Goal: Transaction & Acquisition: Purchase product/service

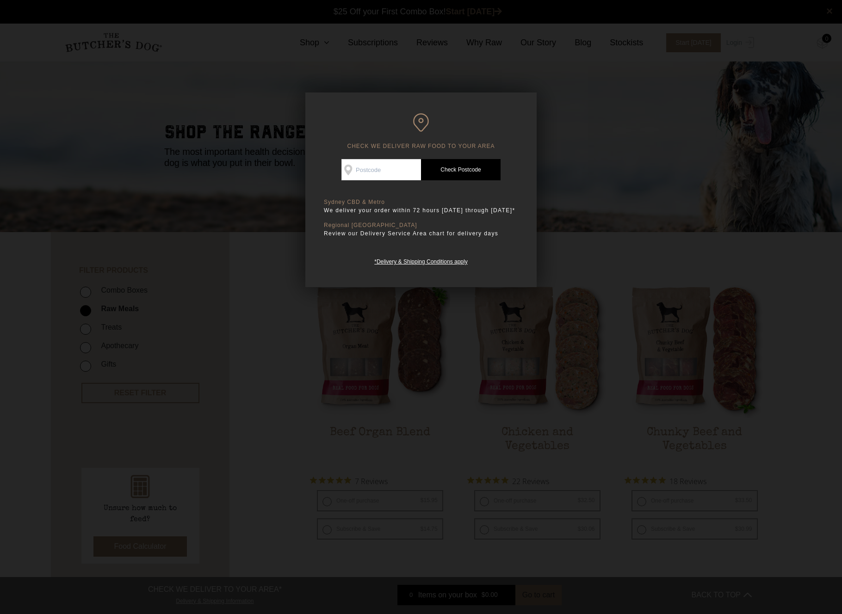
click at [643, 258] on div at bounding box center [421, 307] width 842 height 614
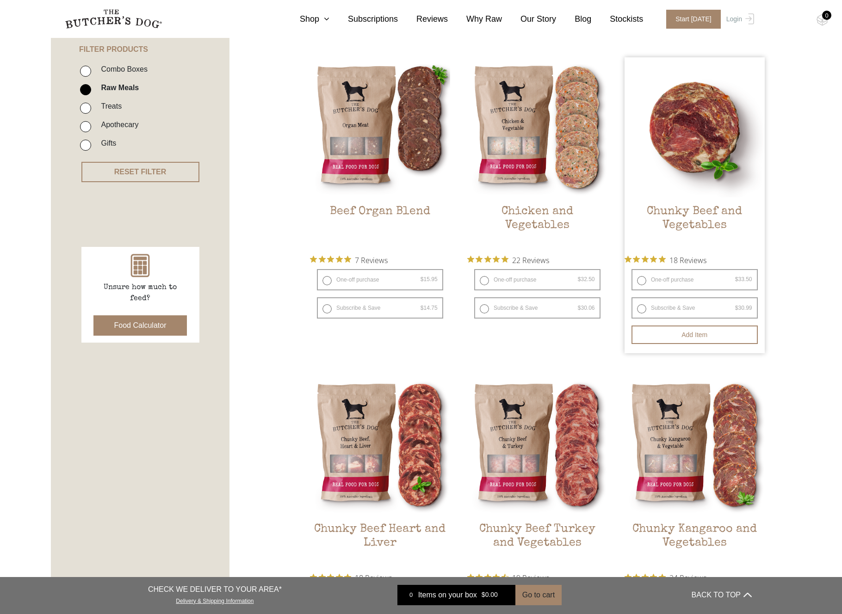
scroll to position [211, 0]
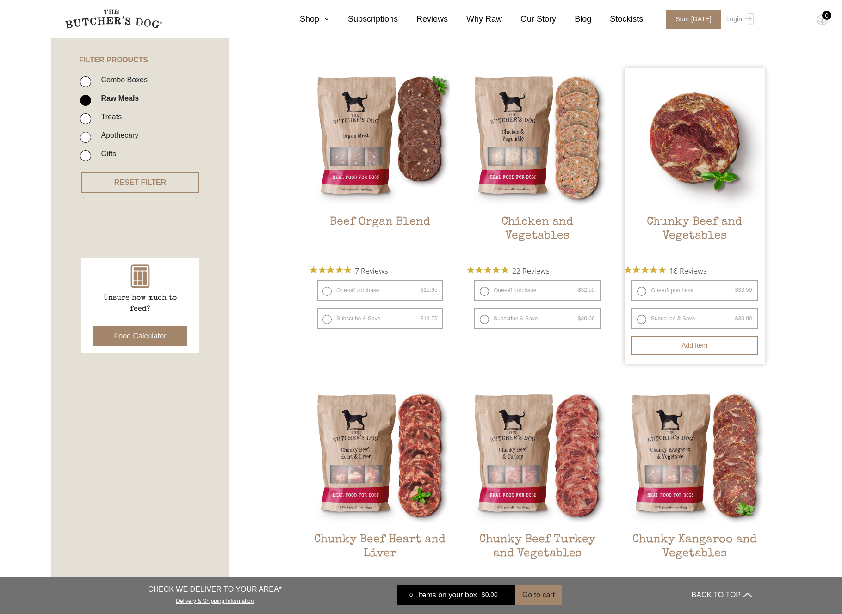
click at [680, 172] on img at bounding box center [695, 138] width 140 height 140
click at [696, 241] on h2 "Chunky Beef and Vegetables" at bounding box center [695, 237] width 140 height 43
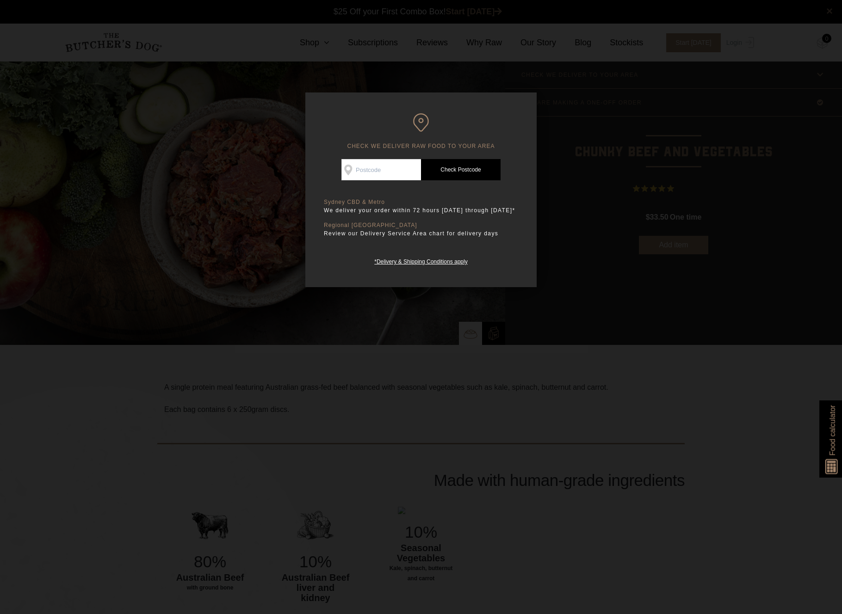
click at [557, 398] on div at bounding box center [421, 307] width 842 height 614
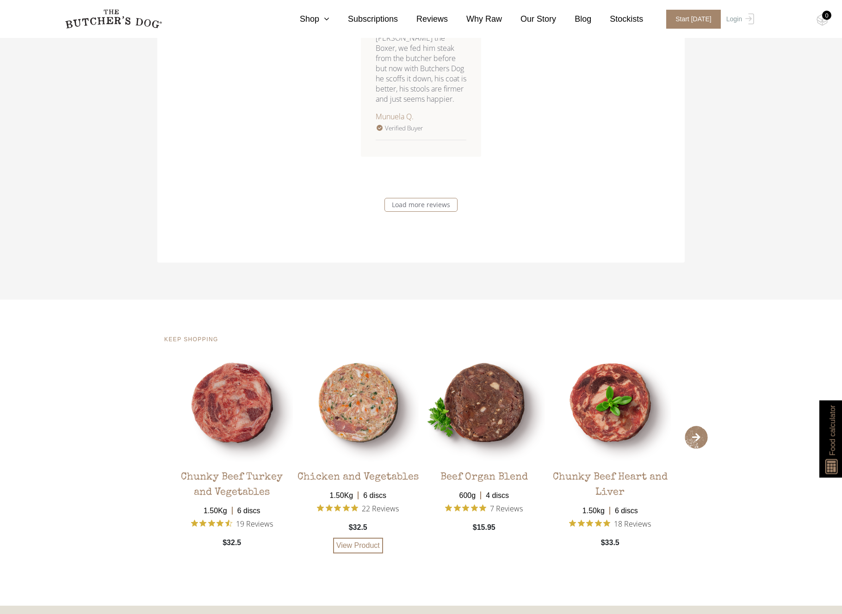
scroll to position [1724, 0]
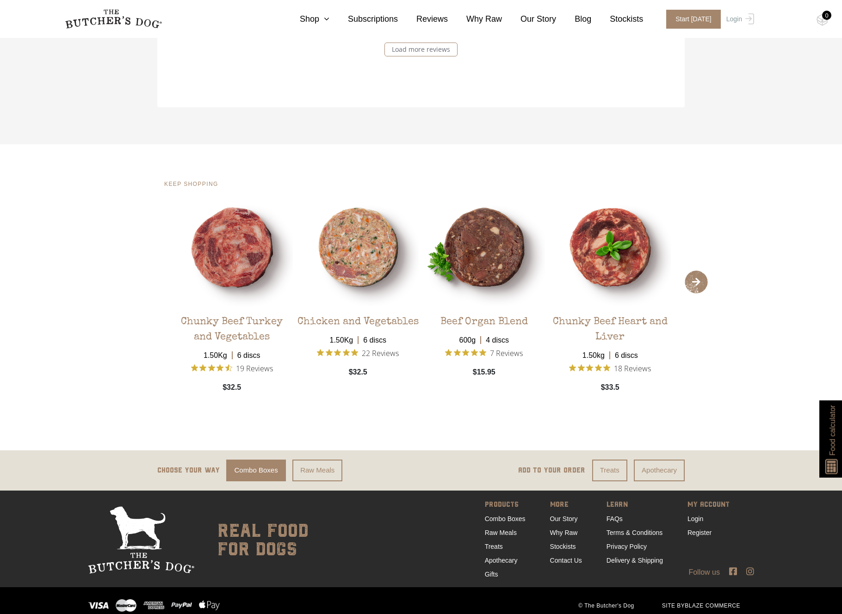
click at [705, 271] on span "›" at bounding box center [696, 282] width 23 height 23
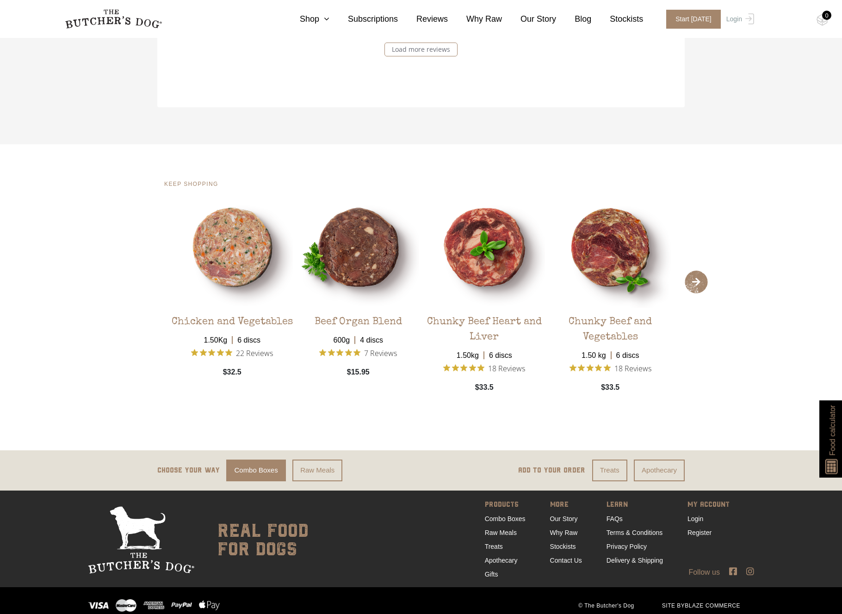
click at [705, 271] on span "›" at bounding box center [696, 282] width 23 height 23
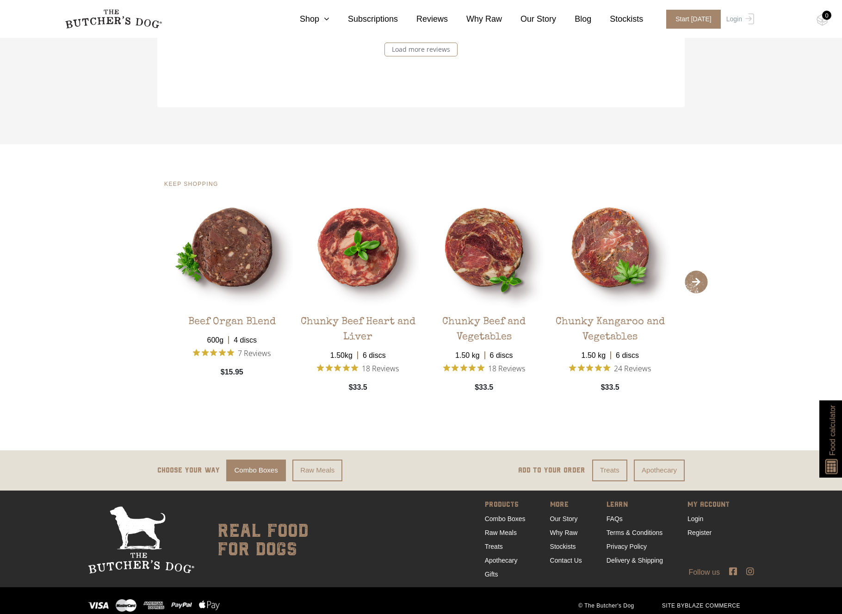
click at [705, 271] on span "›" at bounding box center [696, 282] width 23 height 23
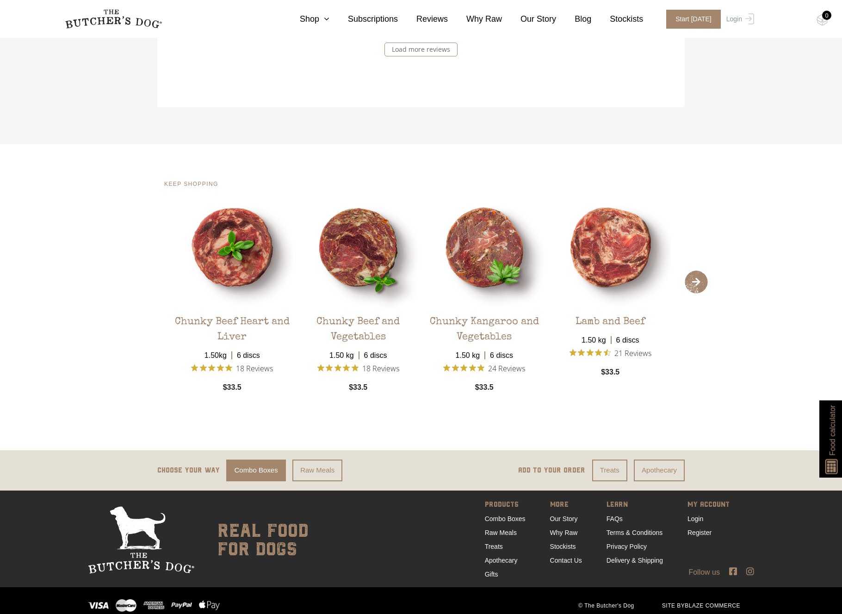
click at [705, 271] on span "›" at bounding box center [696, 282] width 23 height 23
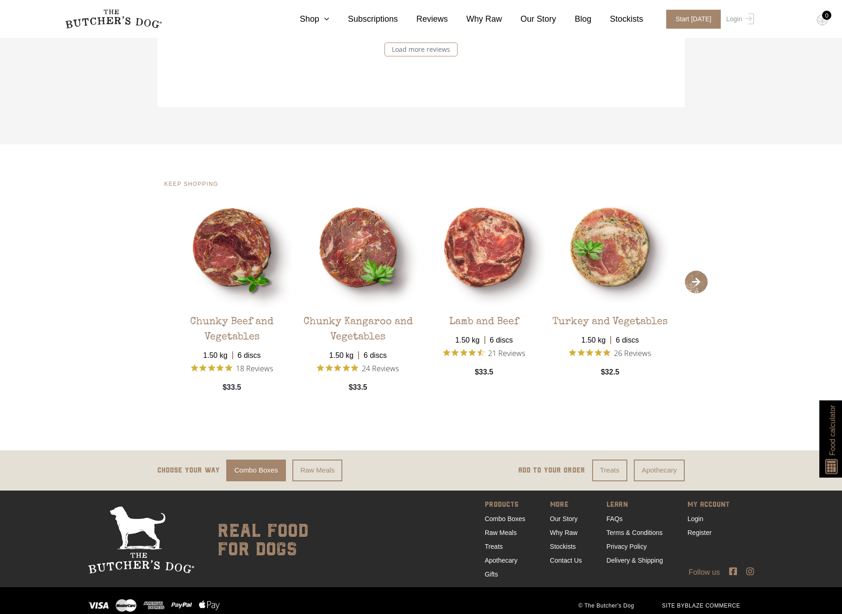
click at [705, 271] on span "›" at bounding box center [696, 282] width 23 height 23
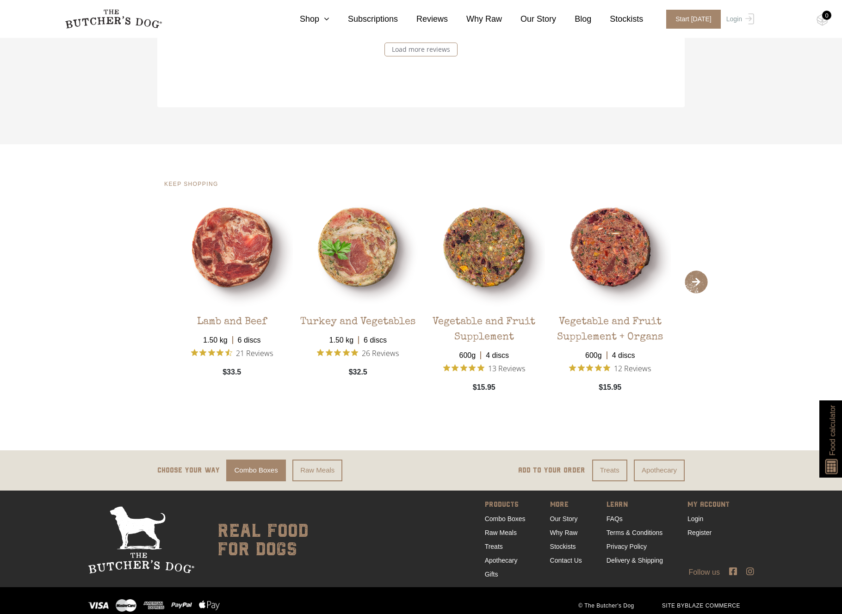
click at [705, 271] on span "›" at bounding box center [696, 282] width 23 height 23
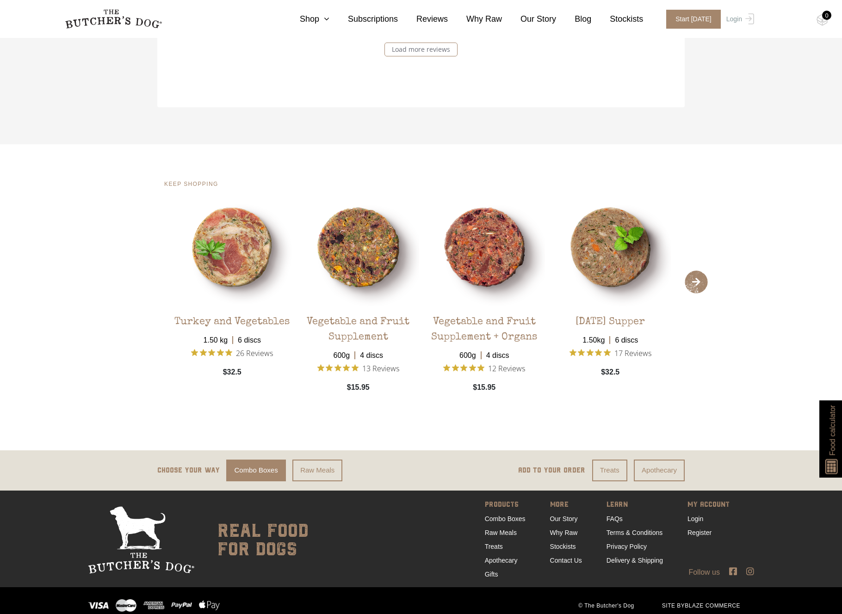
click at [705, 271] on span "›" at bounding box center [696, 282] width 23 height 23
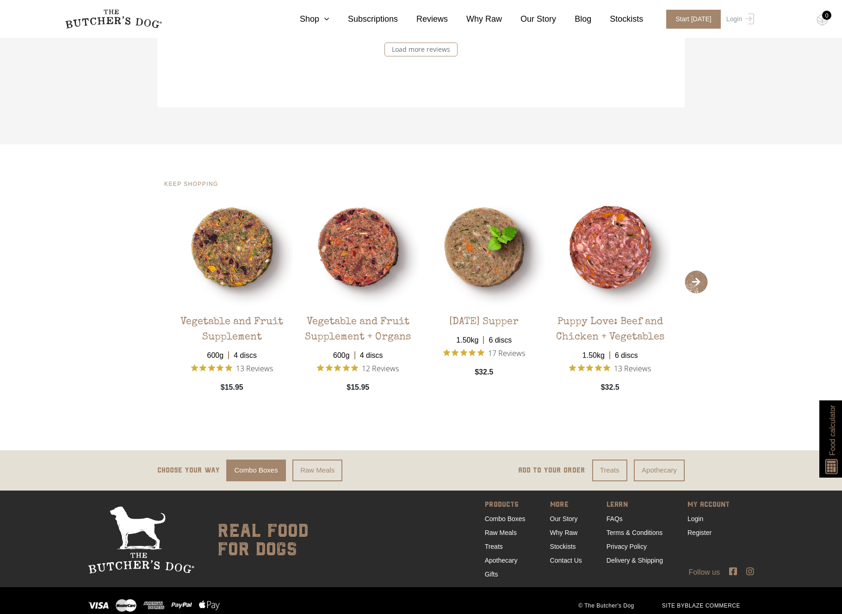
click at [705, 271] on span "›" at bounding box center [696, 282] width 23 height 23
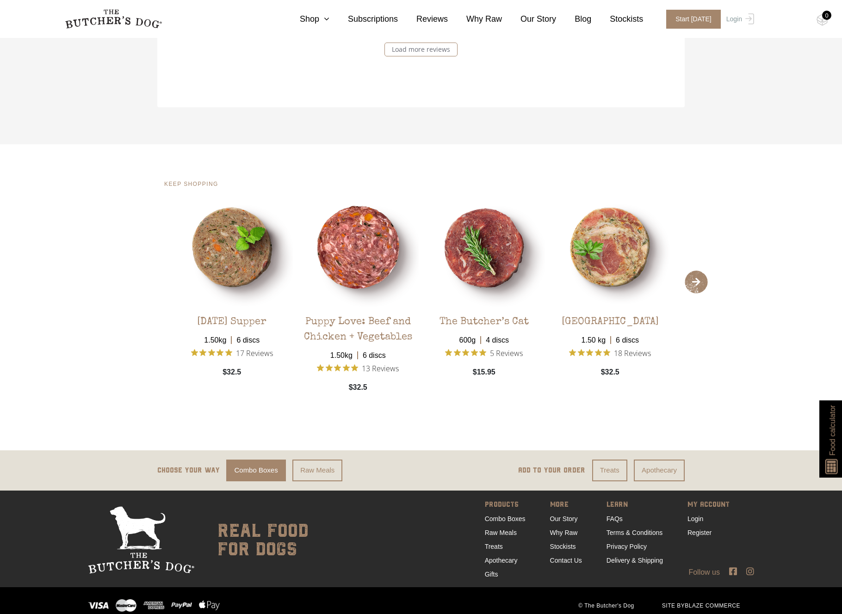
click at [705, 271] on span "›" at bounding box center [696, 282] width 23 height 23
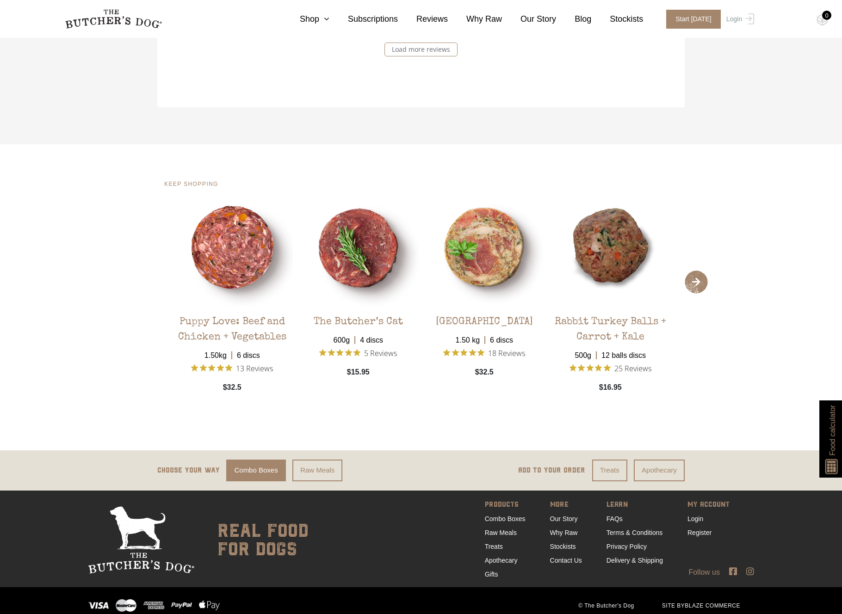
click at [705, 271] on span "›" at bounding box center [696, 282] width 23 height 23
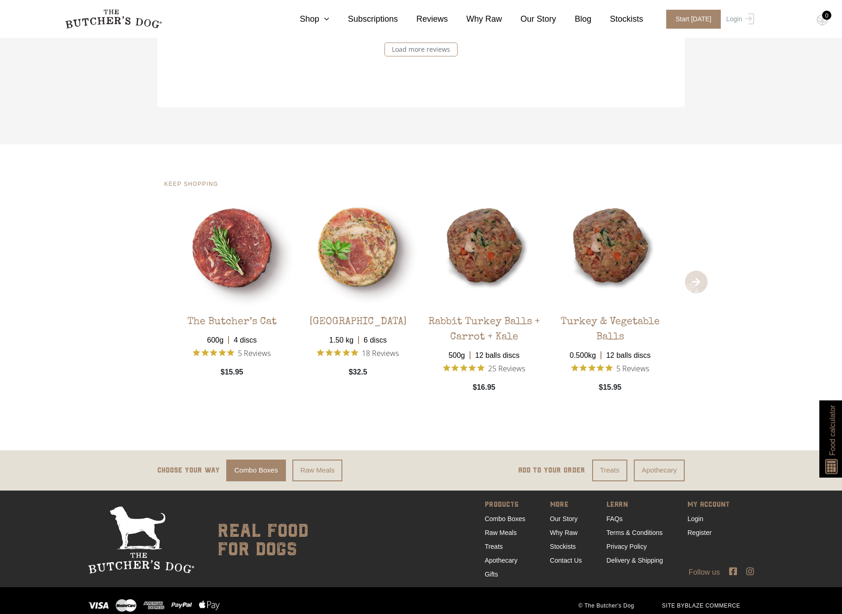
click at [705, 271] on span "›" at bounding box center [696, 282] width 23 height 23
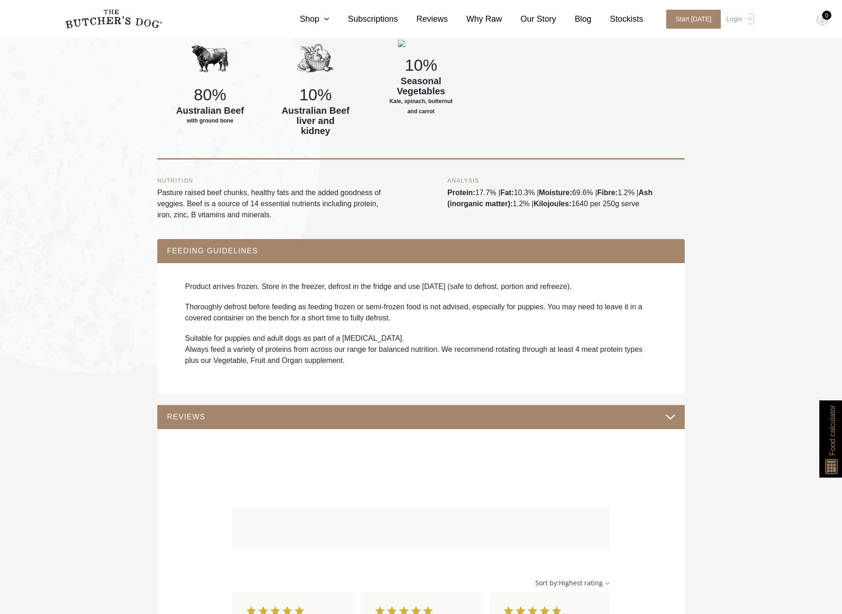
scroll to position [0, 0]
